Goal: Task Accomplishment & Management: Manage account settings

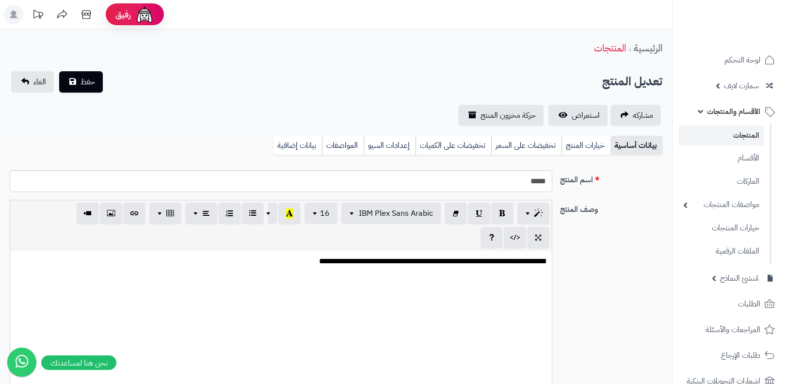
select select
click at [726, 126] on link "المنتجات" at bounding box center [722, 136] width 86 height 20
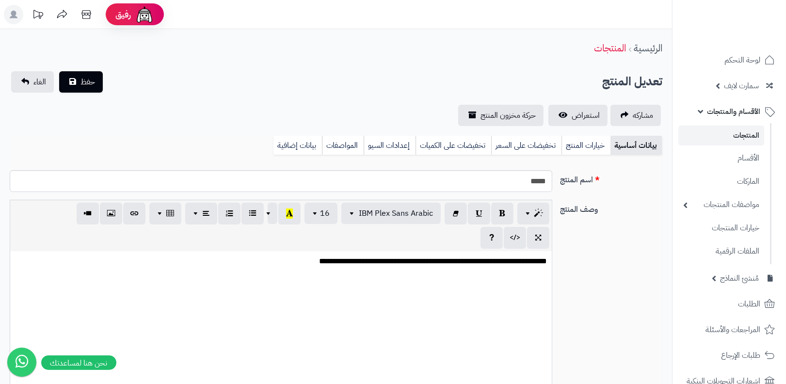
click at [736, 133] on link "المنتجات" at bounding box center [722, 136] width 86 height 20
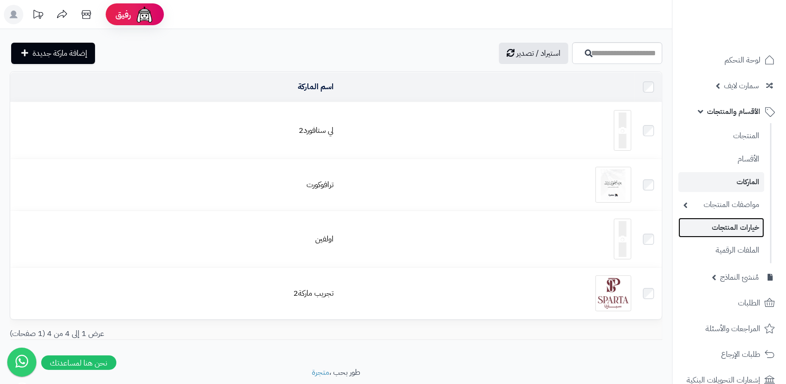
click at [721, 223] on link "خيارات المنتجات" at bounding box center [722, 228] width 86 height 20
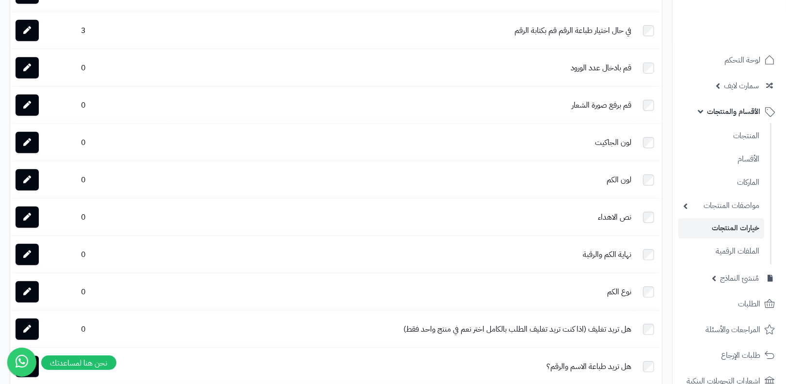
scroll to position [720, 0]
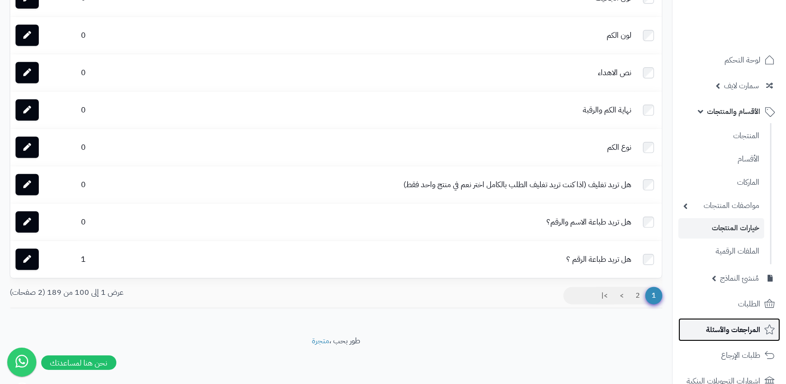
click at [721, 326] on span "المراجعات والأسئلة" at bounding box center [733, 330] width 54 height 14
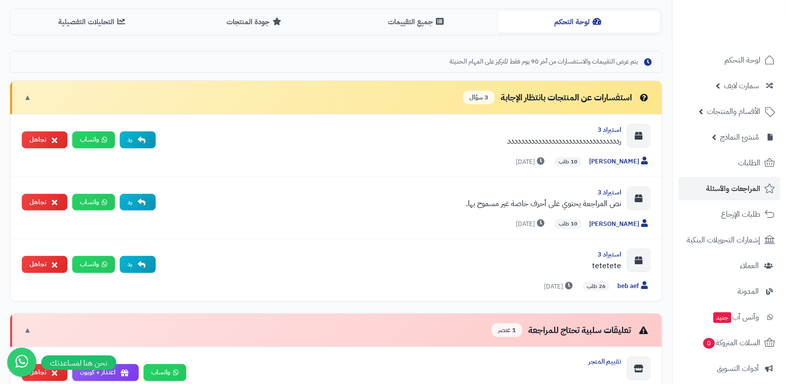
scroll to position [338, 0]
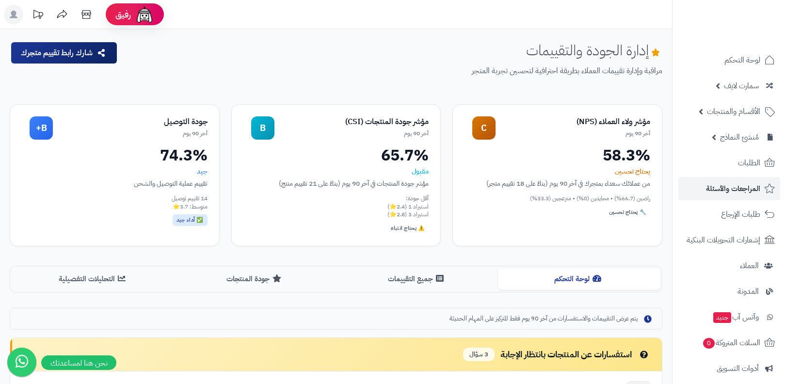
scroll to position [338, 0]
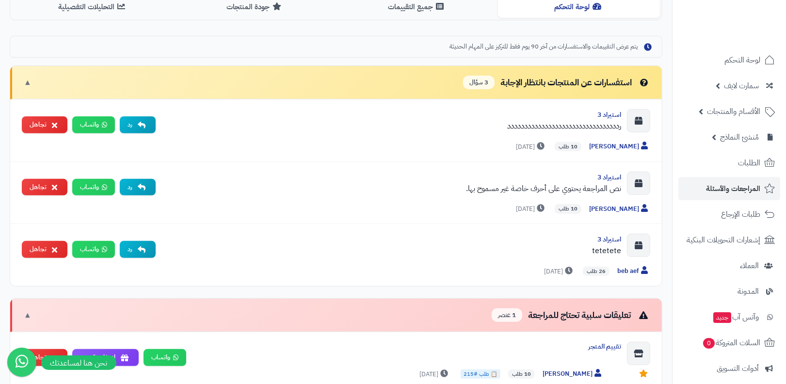
scroll to position [271, 0]
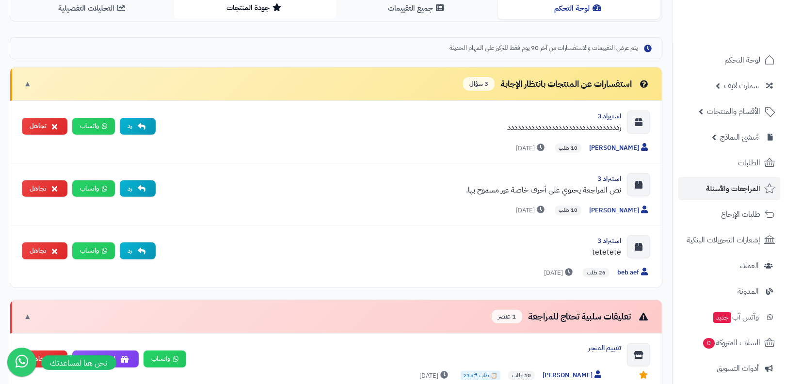
click at [265, 10] on button "جودة المنتجات" at bounding box center [255, 8] width 162 height 22
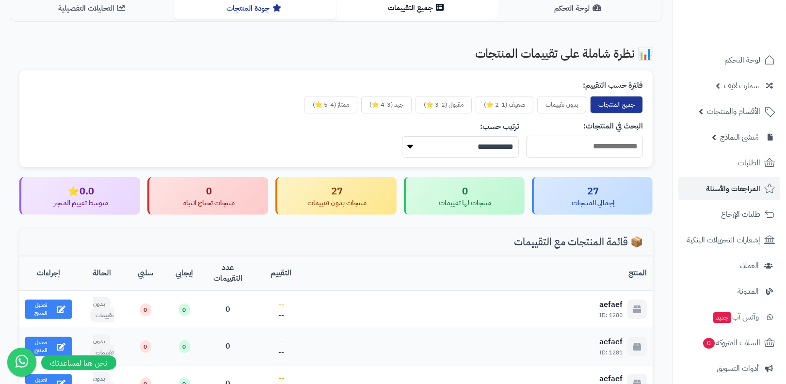
click at [428, 7] on button "جميع التقييمات" at bounding box center [417, 8] width 162 height 22
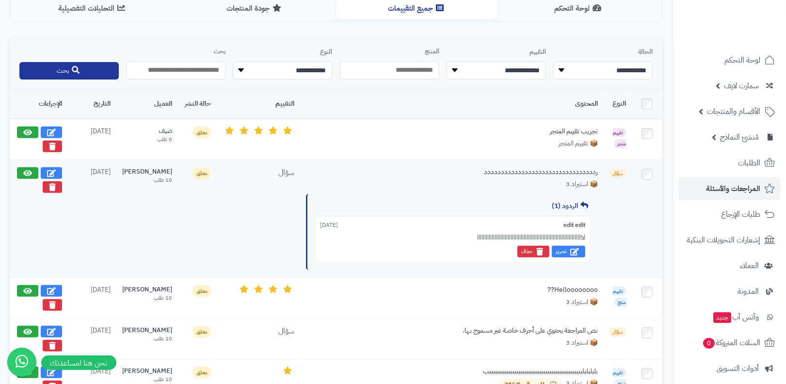
scroll to position [355, 0]
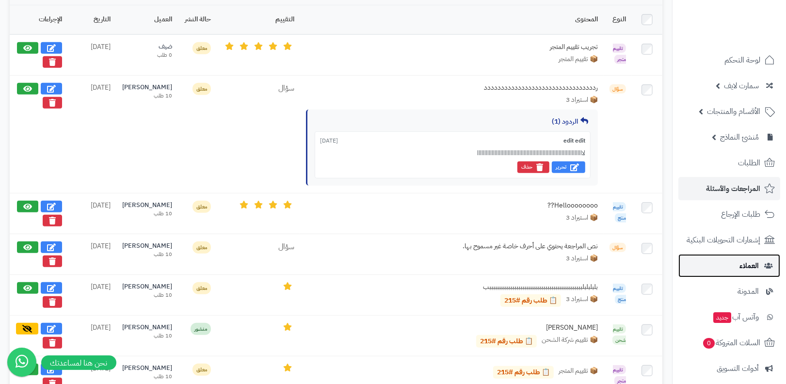
click at [726, 258] on link "العملاء" at bounding box center [730, 265] width 102 height 23
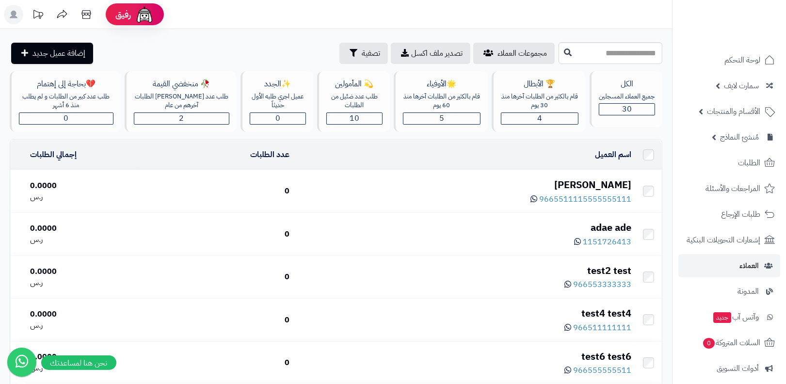
click at [599, 188] on div "[PERSON_NAME]" at bounding box center [464, 185] width 334 height 14
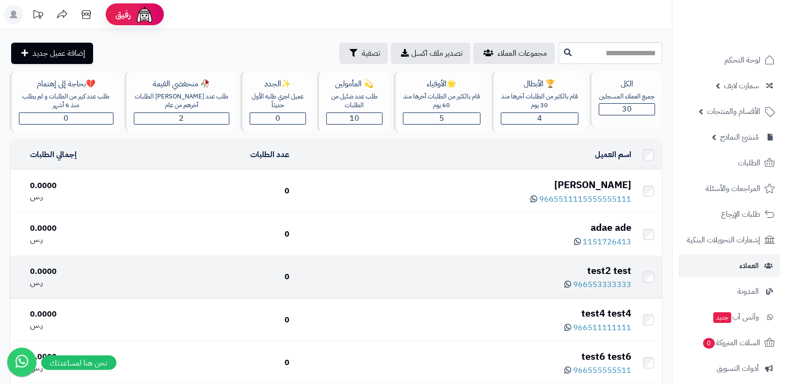
click at [605, 272] on div "test2 test" at bounding box center [464, 271] width 334 height 14
